Goal: Navigation & Orientation: Find specific page/section

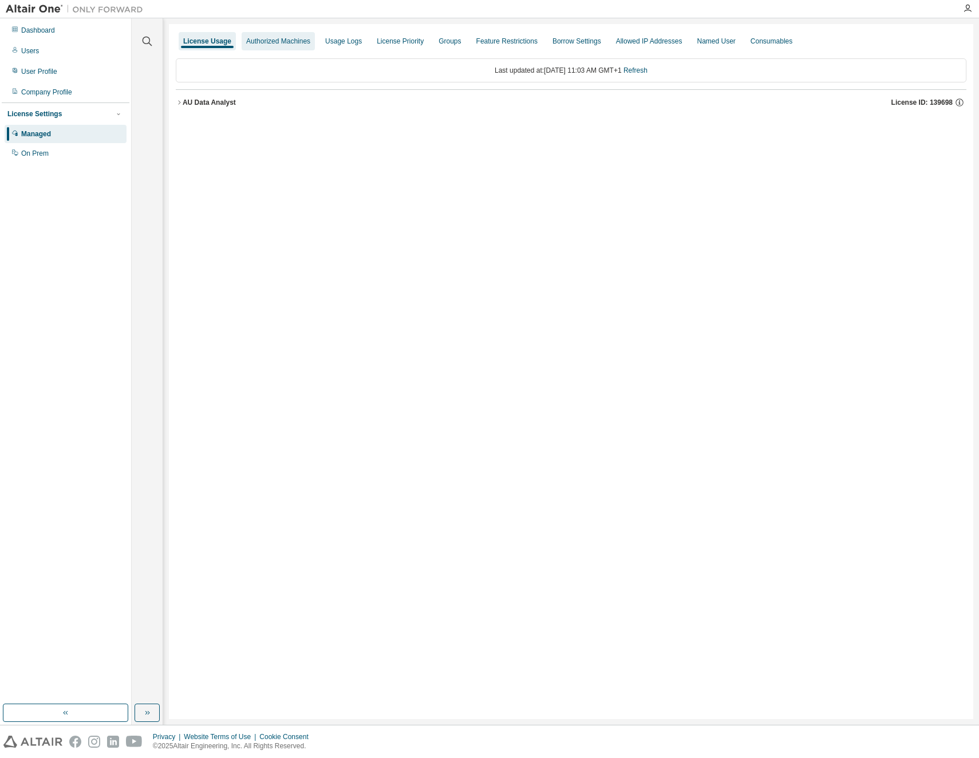
click at [281, 45] on div "Authorized Machines" at bounding box center [278, 41] width 64 height 9
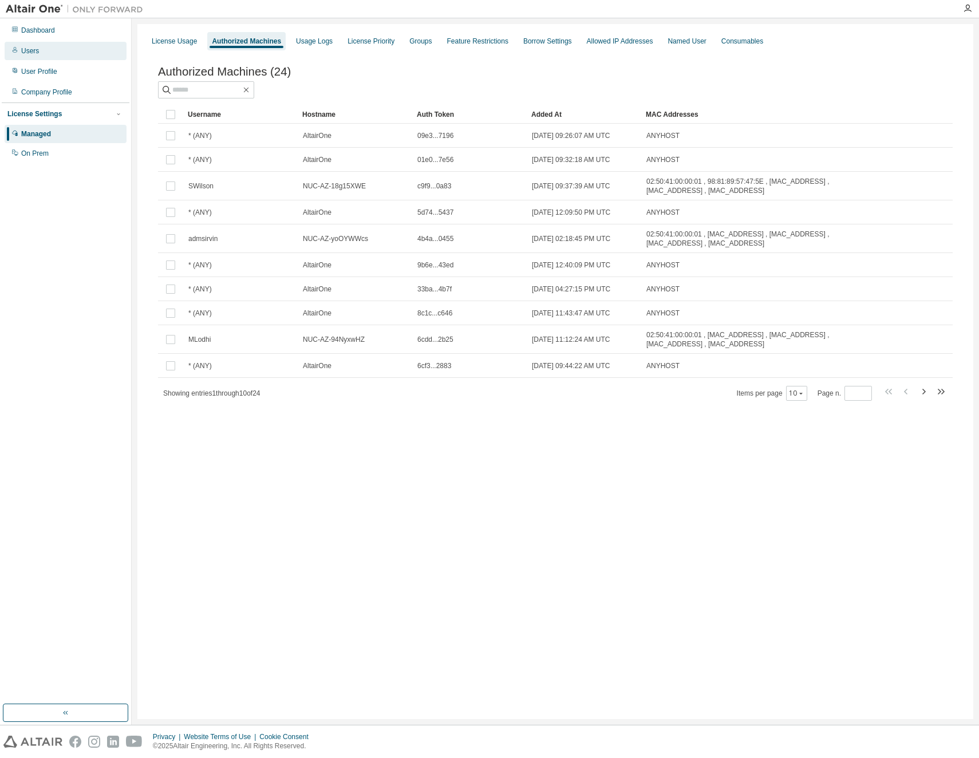
click at [39, 45] on div "Users" at bounding box center [66, 51] width 122 height 18
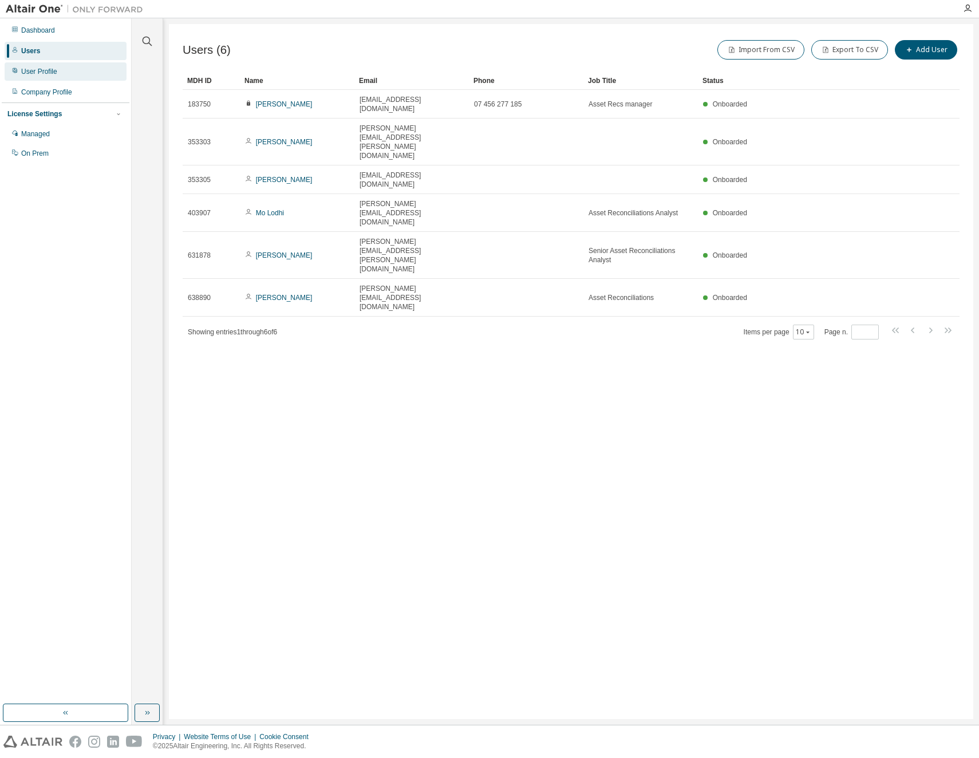
click at [62, 76] on div "User Profile" at bounding box center [66, 71] width 122 height 18
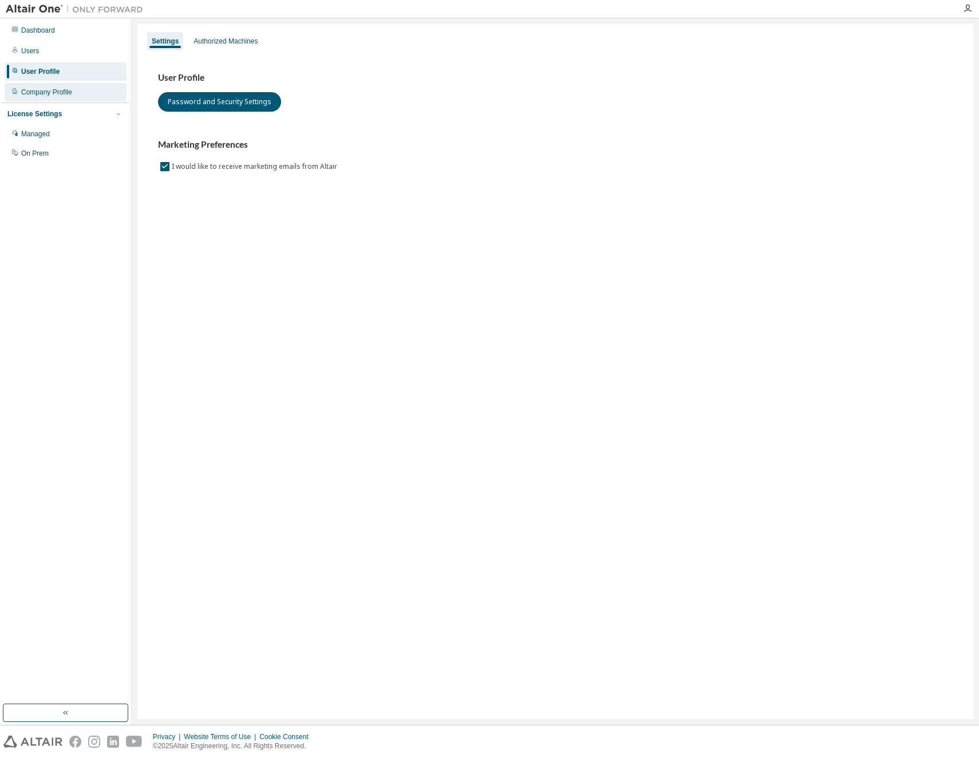
click at [62, 93] on div "Company Profile" at bounding box center [46, 92] width 51 height 9
